Goal: Transaction & Acquisition: Obtain resource

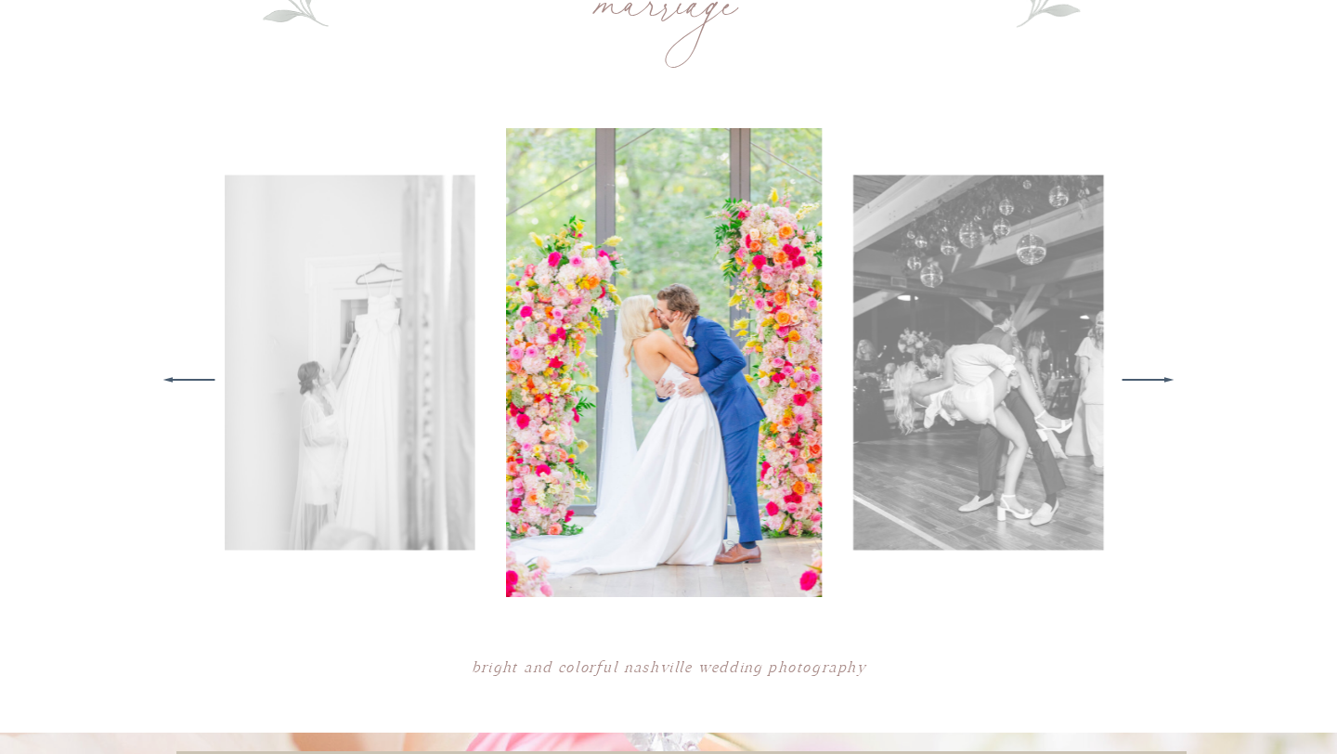
scroll to position [845, 0]
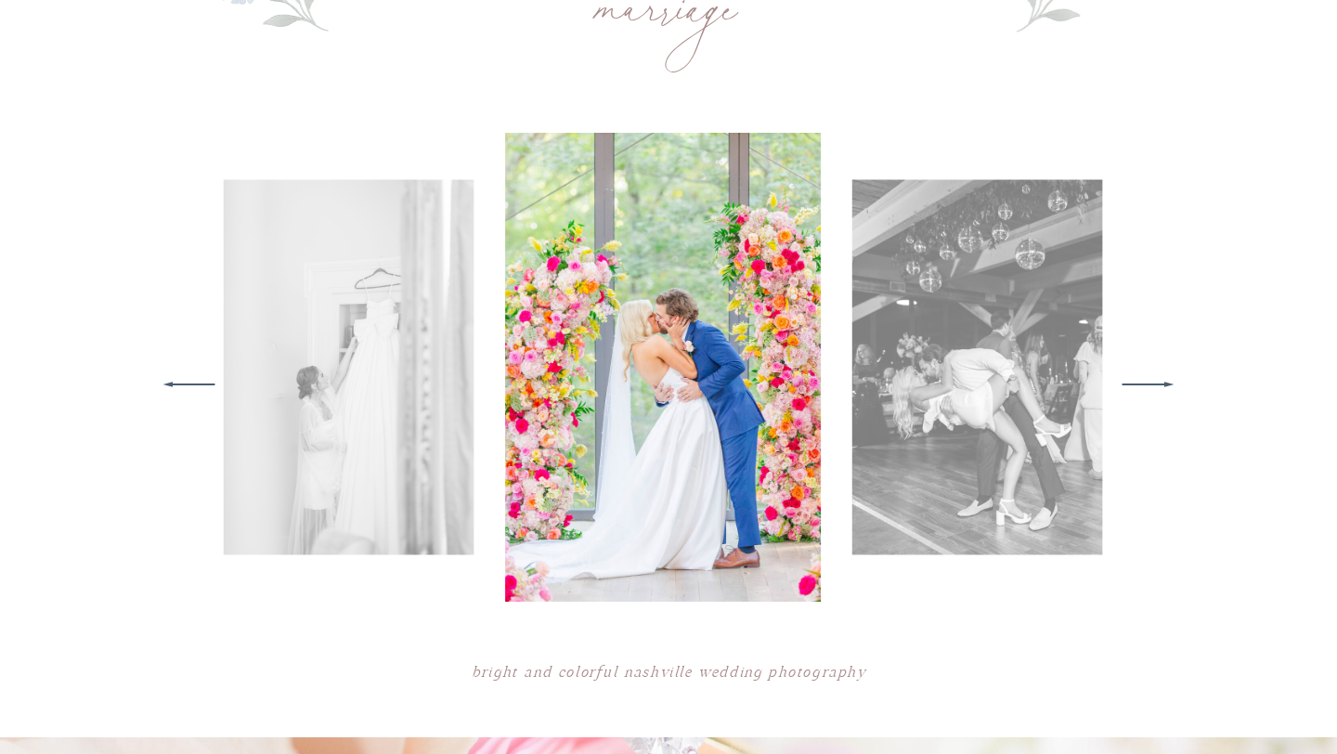
click at [1157, 386] on icon at bounding box center [1148, 384] width 68 height 72
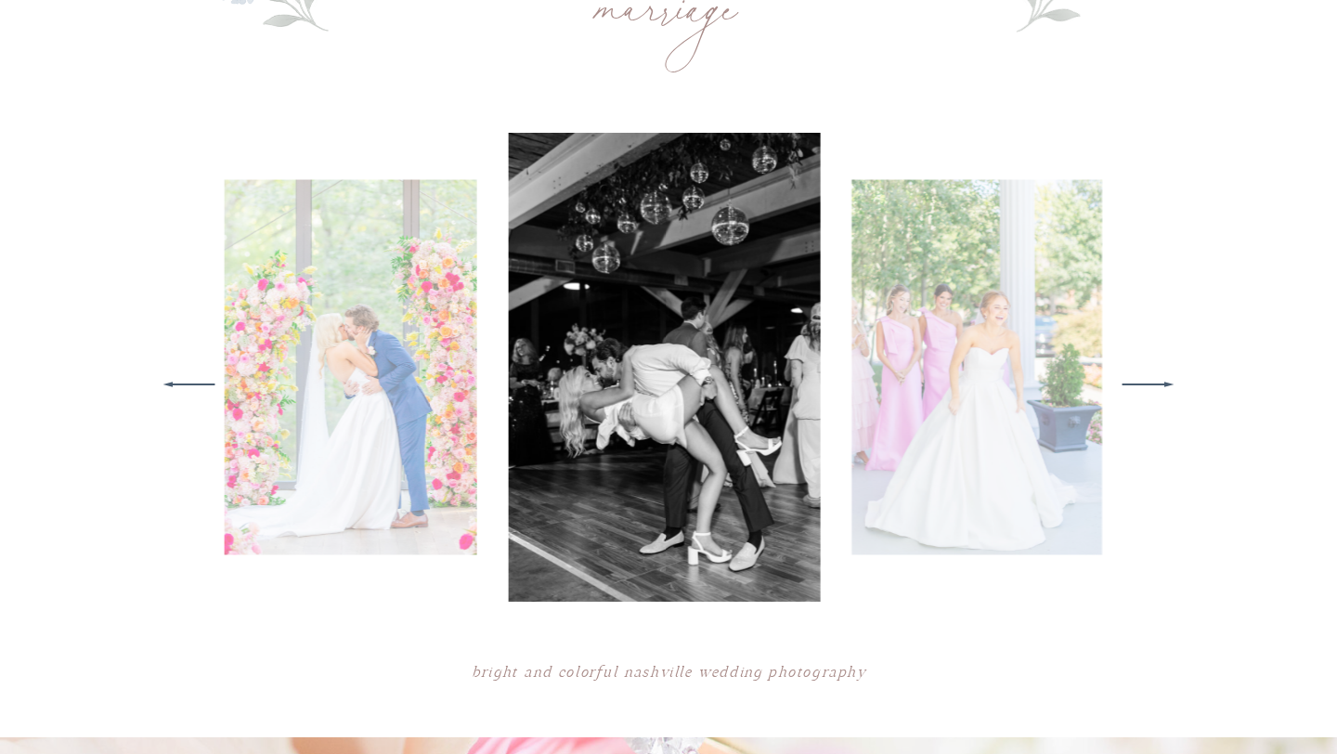
click at [1156, 386] on icon at bounding box center [1148, 384] width 68 height 72
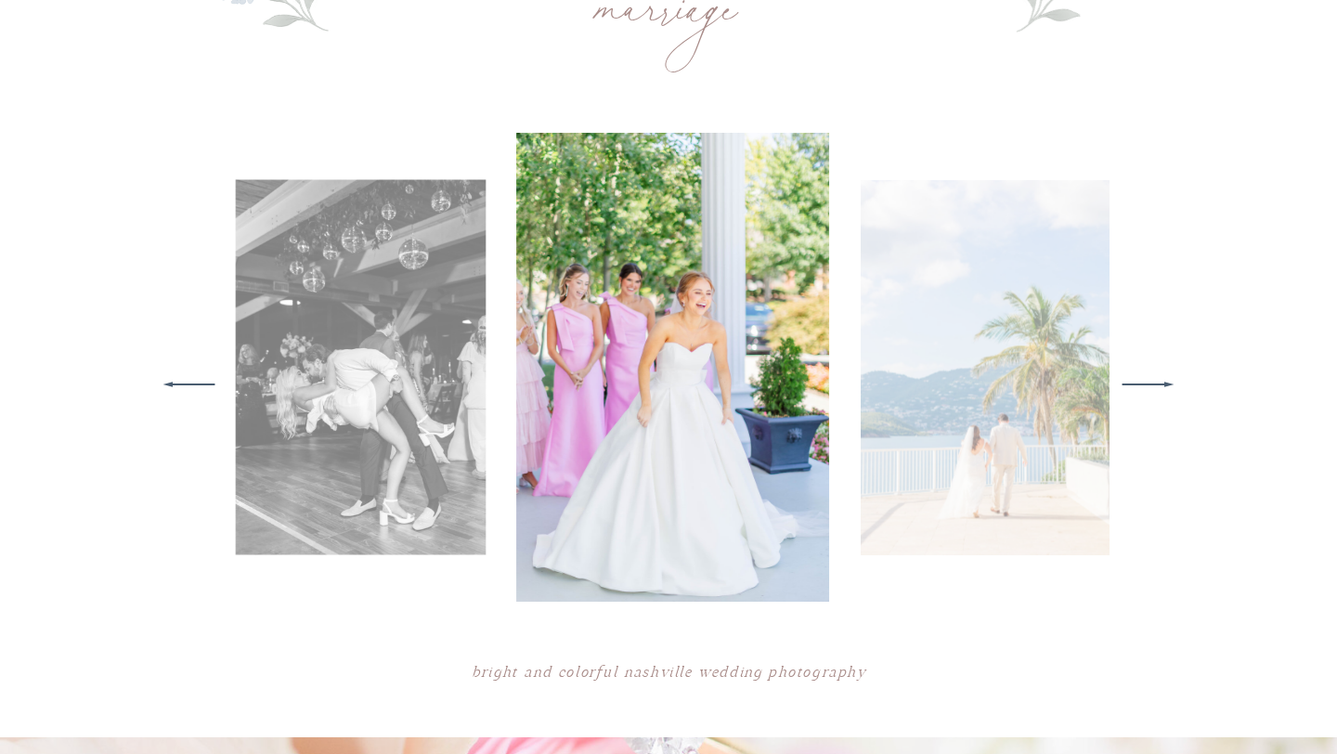
click at [1155, 386] on icon at bounding box center [1148, 384] width 68 height 72
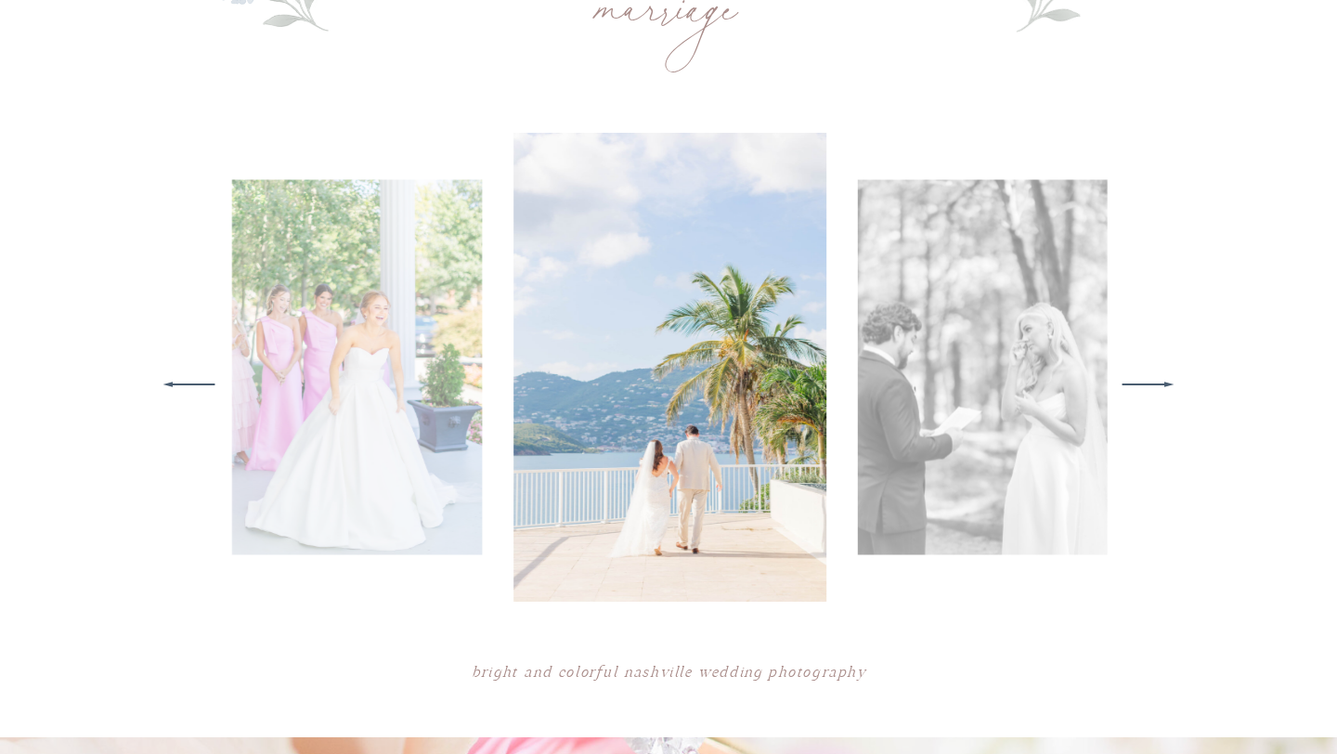
click at [1155, 386] on icon at bounding box center [1148, 384] width 68 height 72
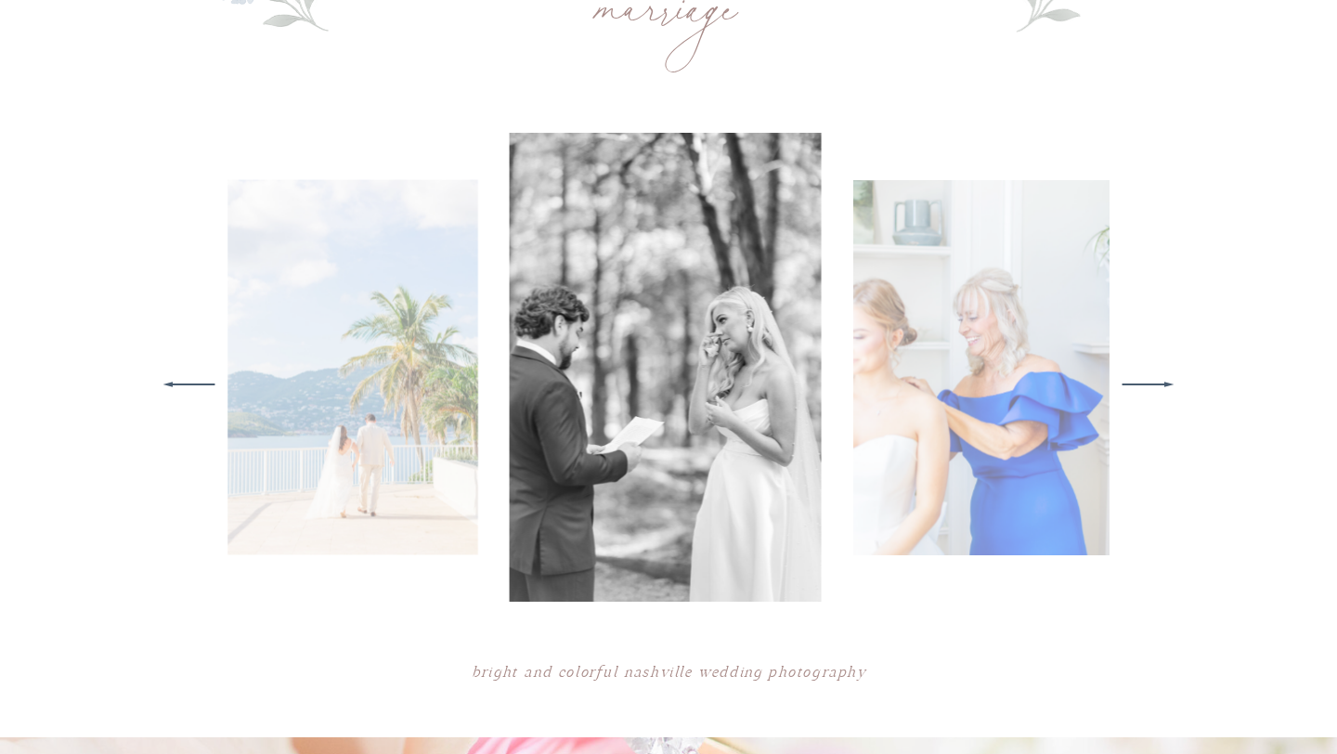
click at [1155, 386] on icon at bounding box center [1148, 384] width 68 height 72
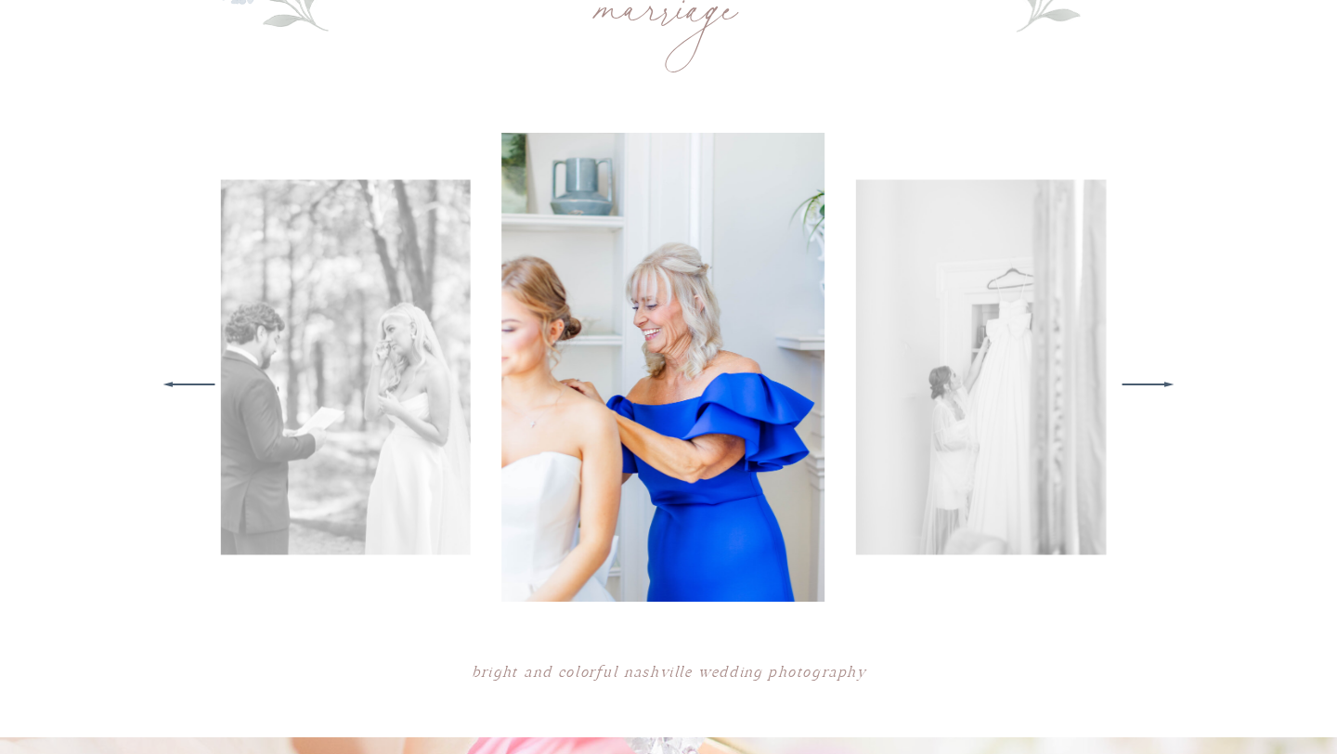
click at [1155, 386] on icon at bounding box center [1148, 384] width 68 height 72
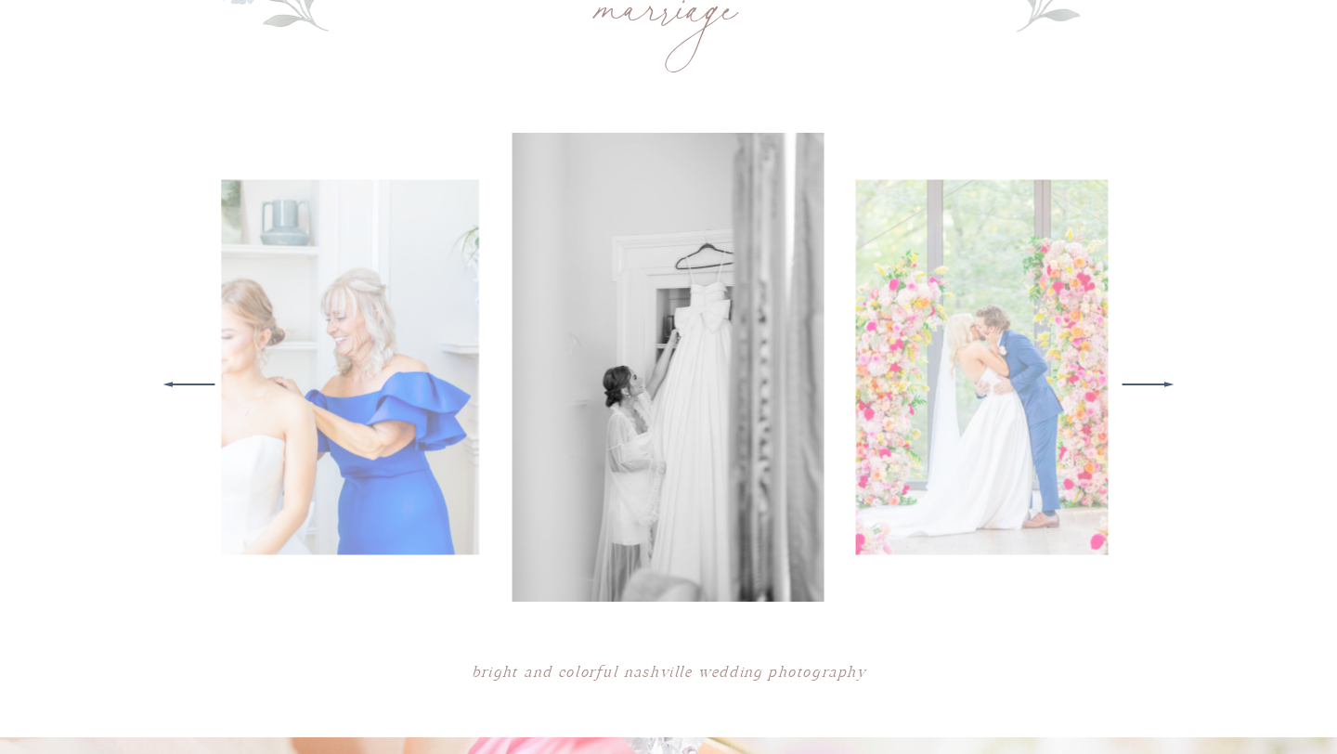
click at [1155, 386] on icon at bounding box center [1148, 384] width 68 height 72
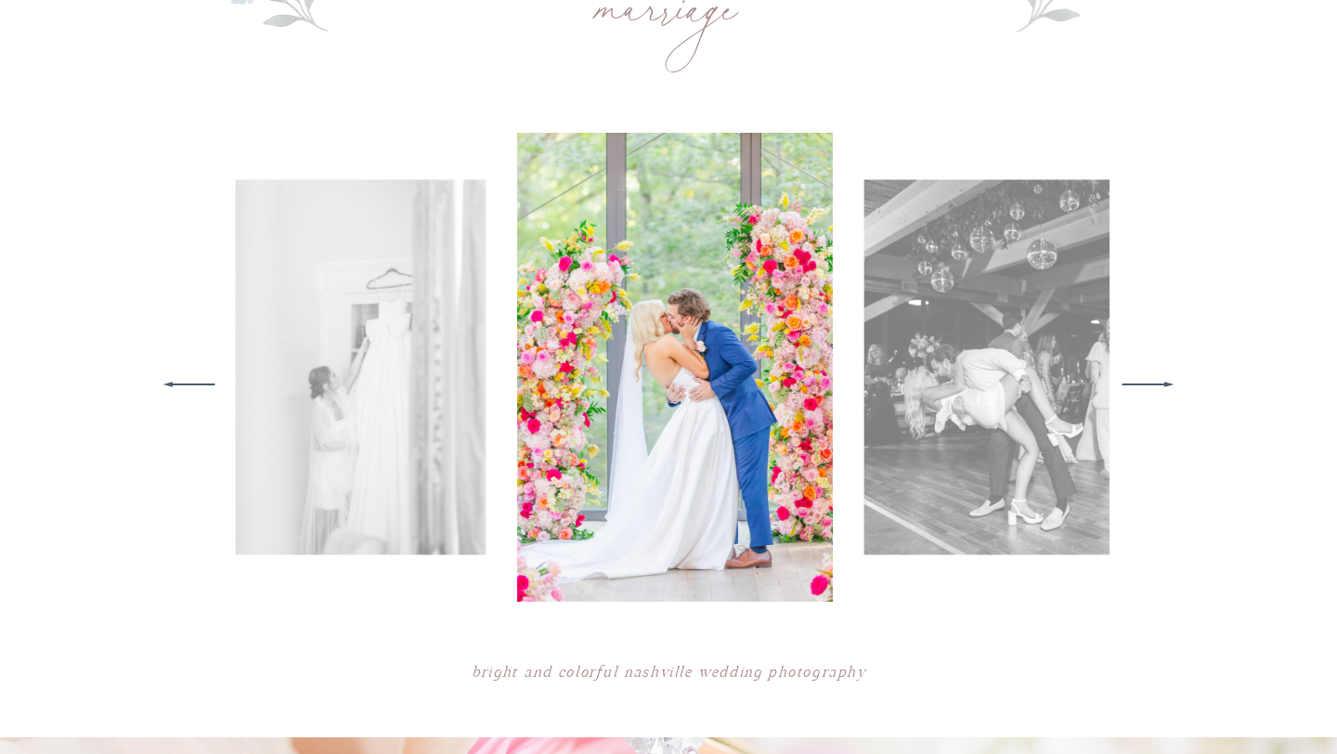
click at [1155, 387] on icon at bounding box center [1148, 384] width 68 height 72
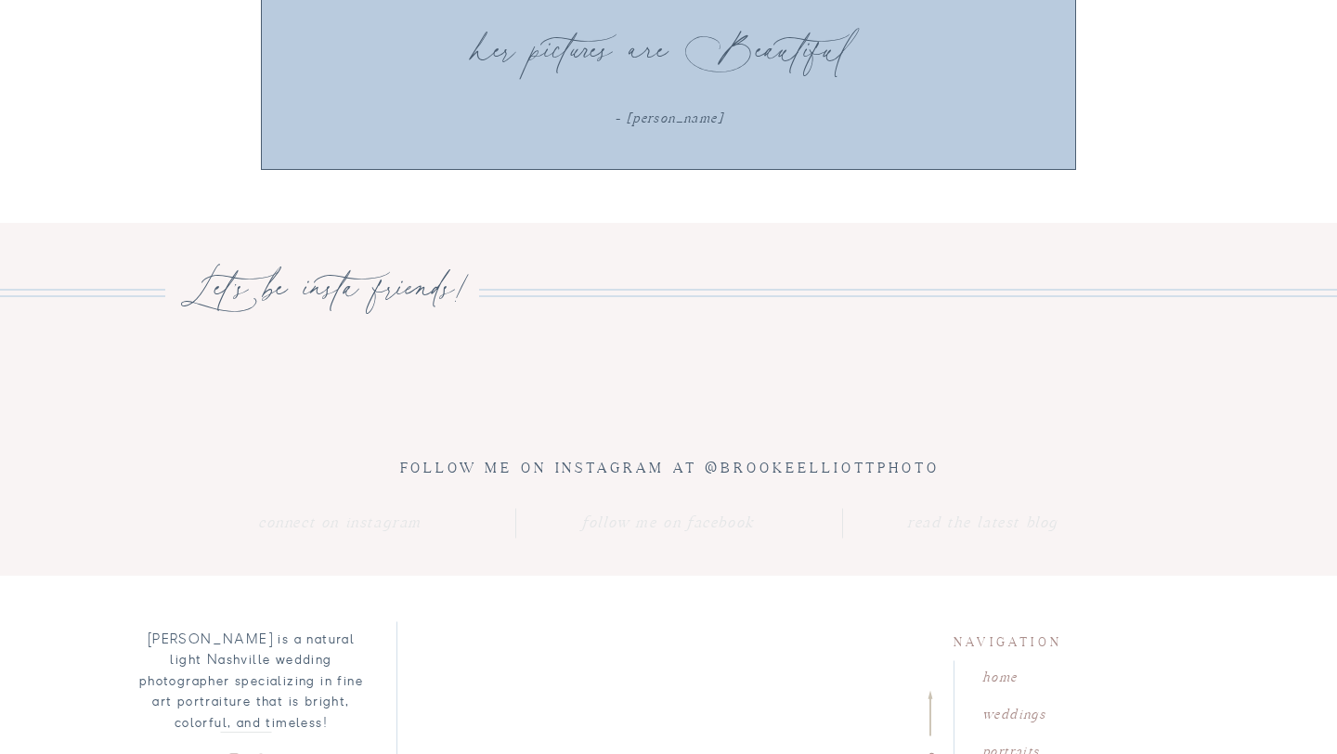
scroll to position [6533, 0]
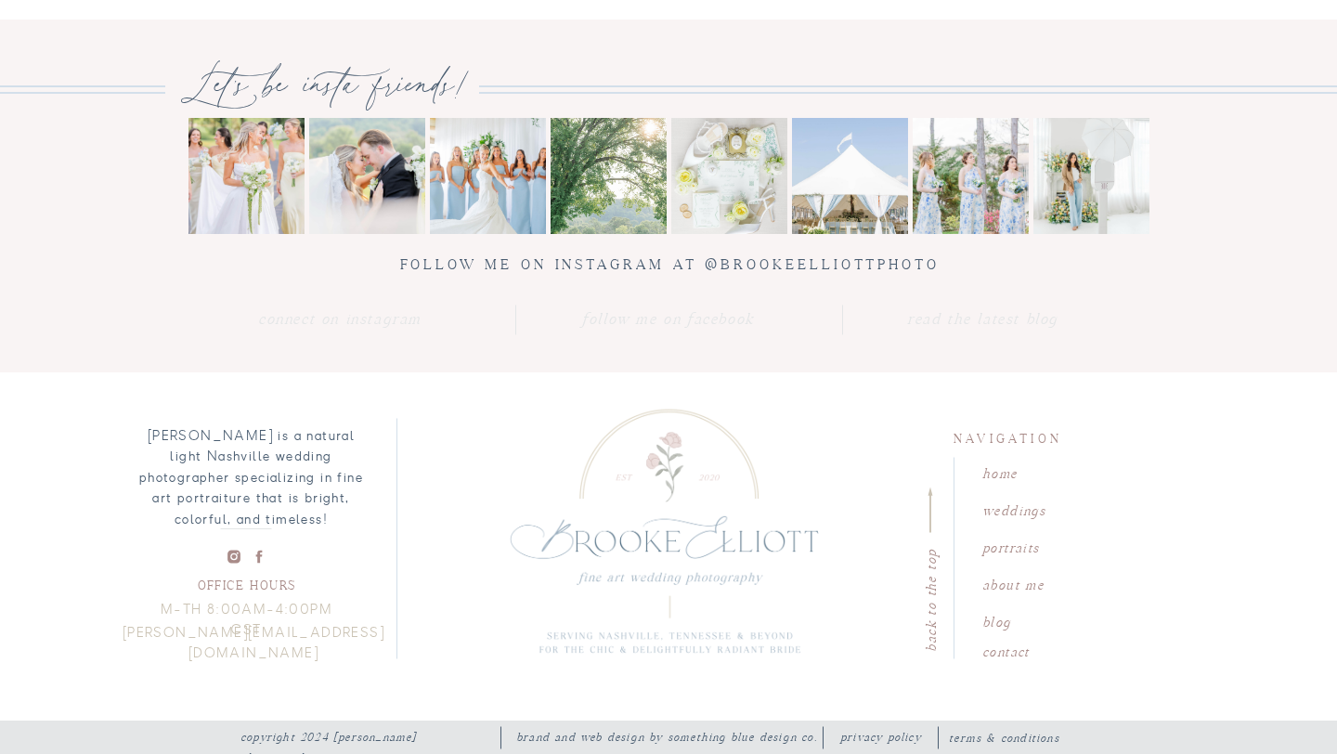
click at [1007, 517] on nav "weddings" at bounding box center [1035, 509] width 106 height 18
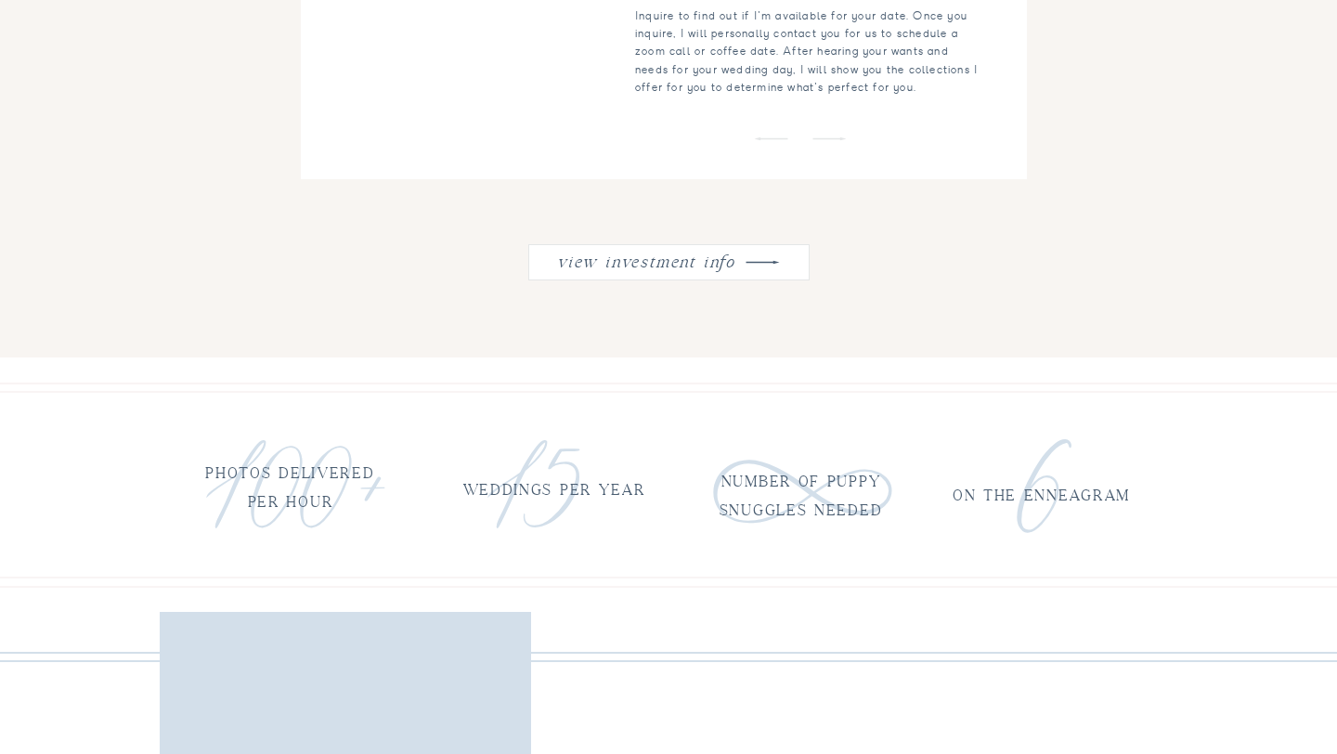
scroll to position [2331, 0]
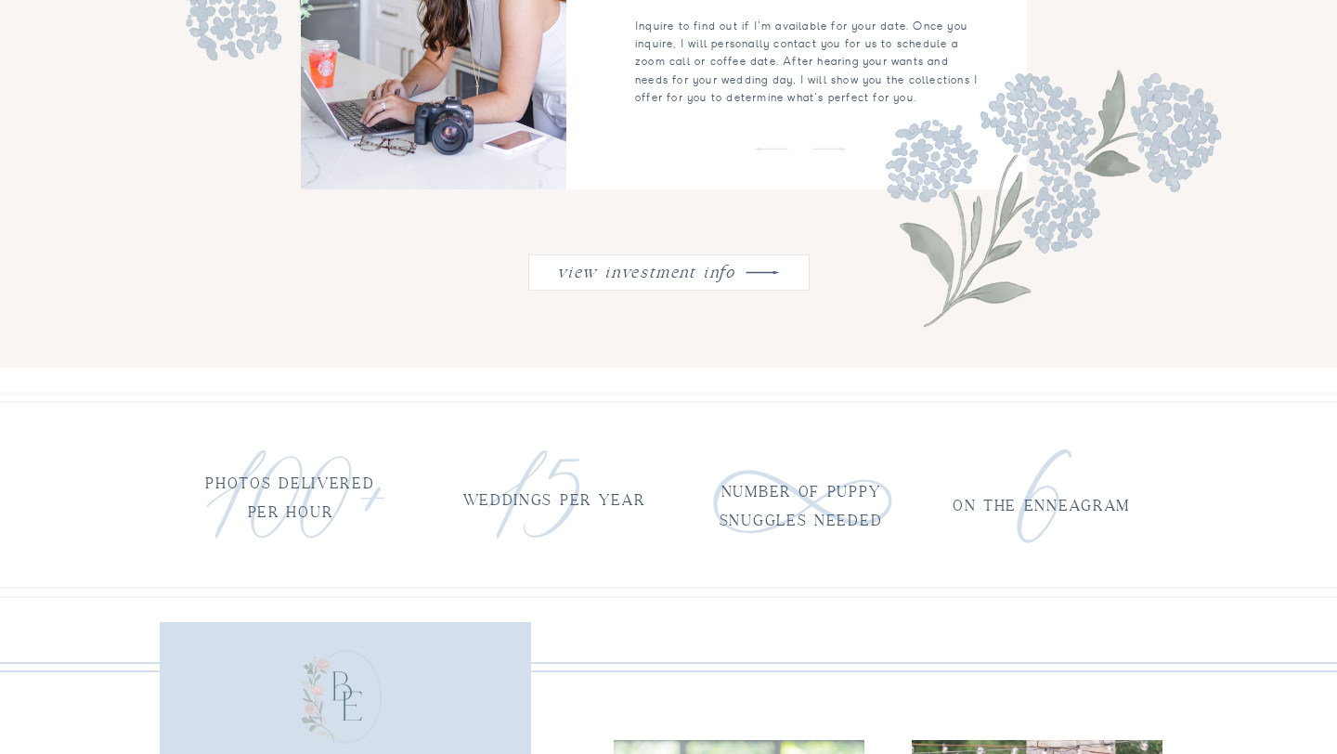
click at [651, 281] on div at bounding box center [668, 272] width 281 height 36
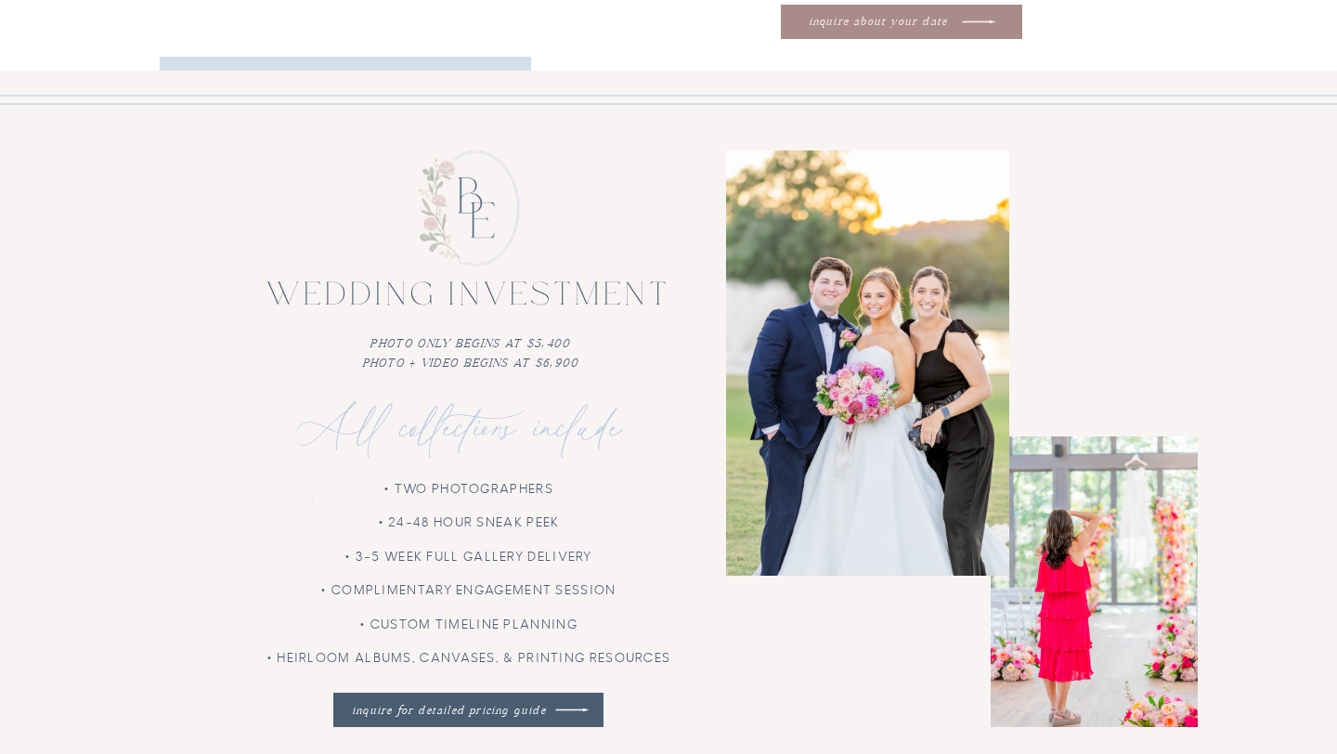
scroll to position [4290, 0]
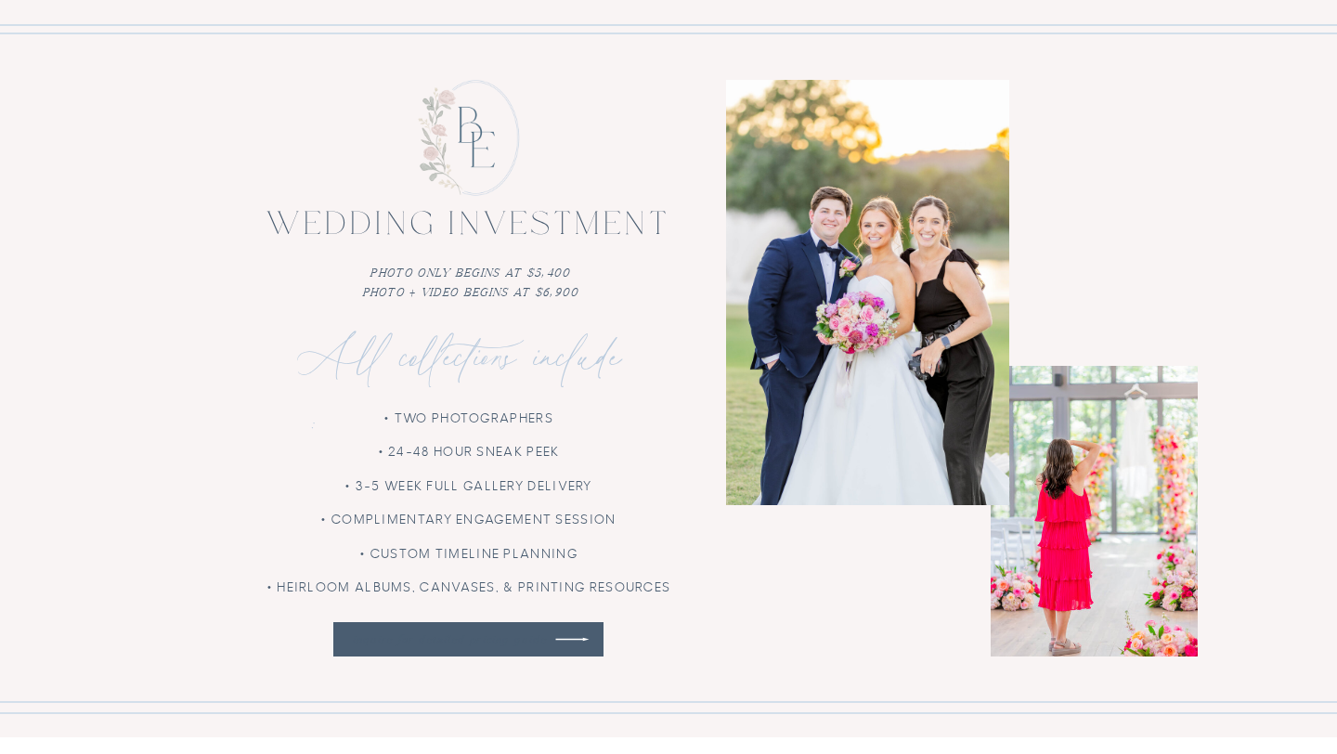
click at [487, 644] on nav "inquire for detailed pricing guide" at bounding box center [449, 640] width 211 height 18
